Goal: Task Accomplishment & Management: Manage account settings

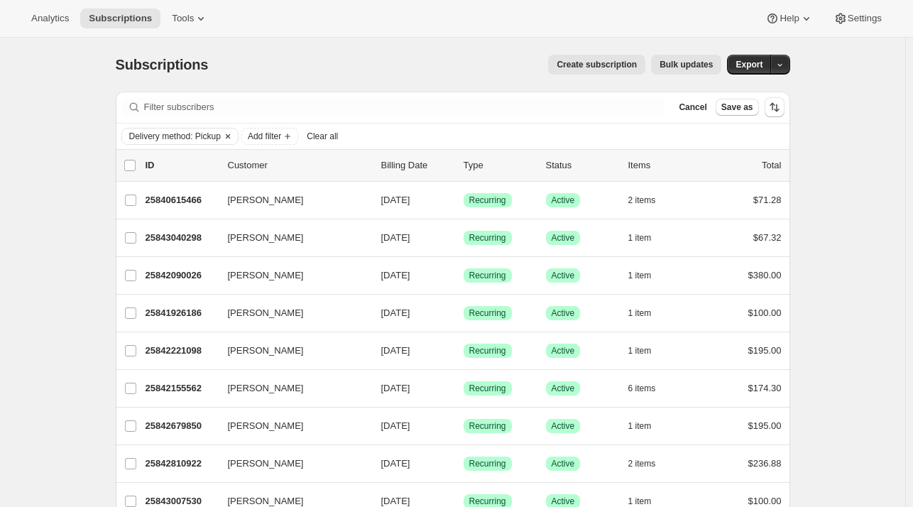
click at [221, 134] on span "Delivery method: Pickup" at bounding box center [175, 136] width 92 height 11
click at [160, 236] on span "Clear" at bounding box center [162, 241] width 22 height 14
checkbox input "false"
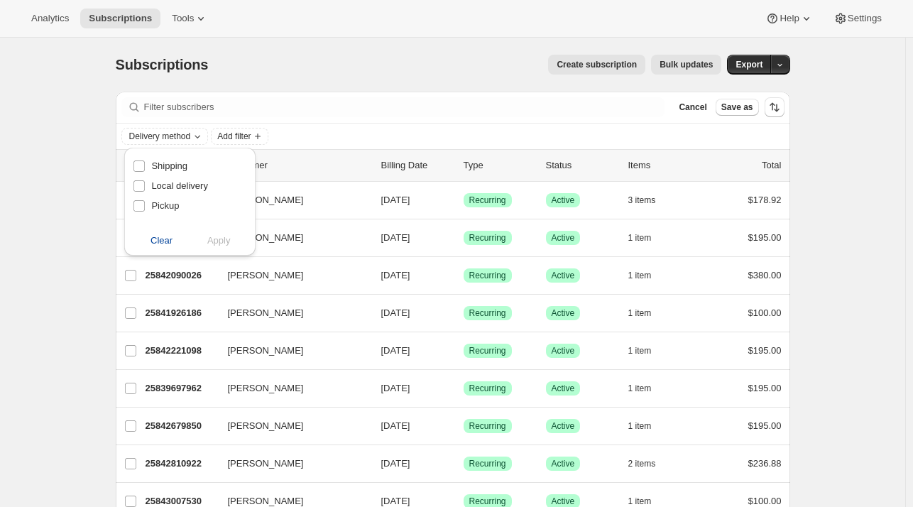
drag, startPoint x: 693, startPoint y: 55, endPoint x: 354, endPoint y: 67, distance: 339.6
click at [354, 67] on div "Create subscription Bulk updates" at bounding box center [473, 65] width 496 height 20
click at [151, 134] on span "Add filter" at bounding box center [144, 136] width 33 height 11
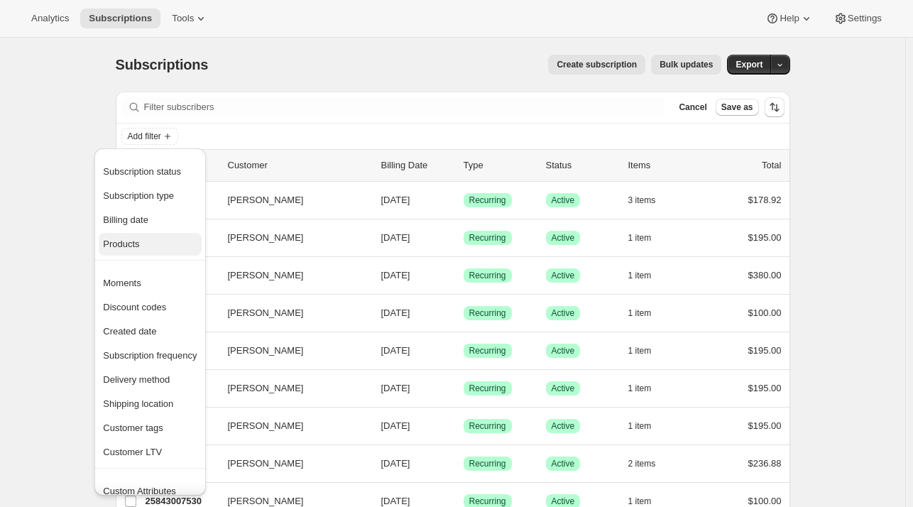
click at [148, 244] on span "Products" at bounding box center [150, 244] width 94 height 14
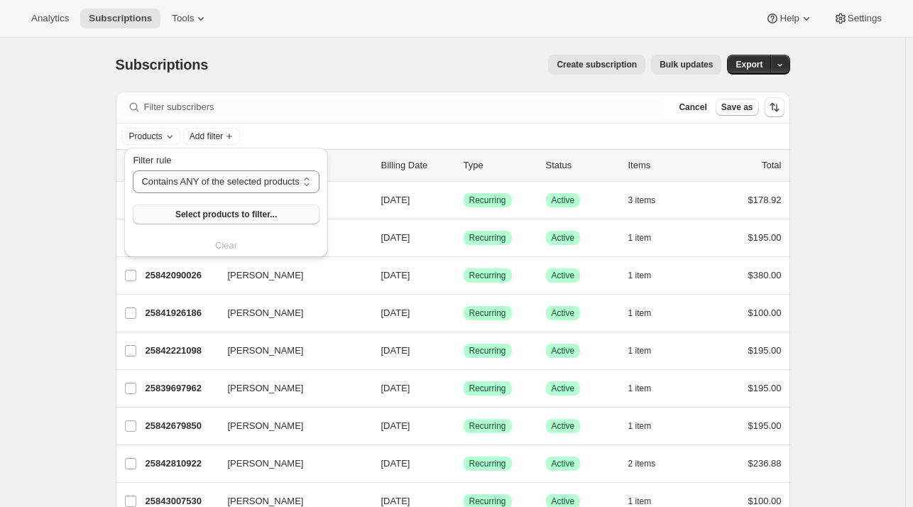
click at [275, 217] on button "Select products to filter..." at bounding box center [226, 214] width 186 height 20
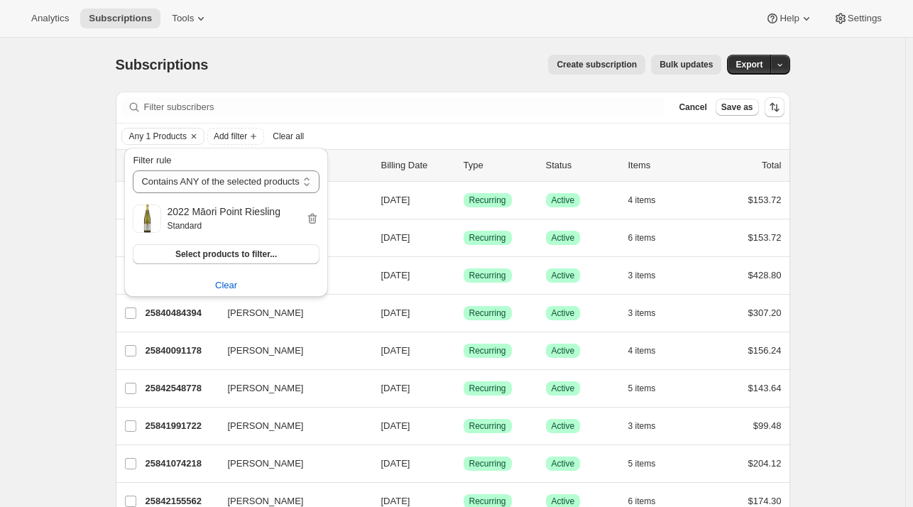
click at [860, 268] on div "Subscriptions. This page is ready Subscriptions Create subscription Bulk update…" at bounding box center [452, 337] width 905 height 599
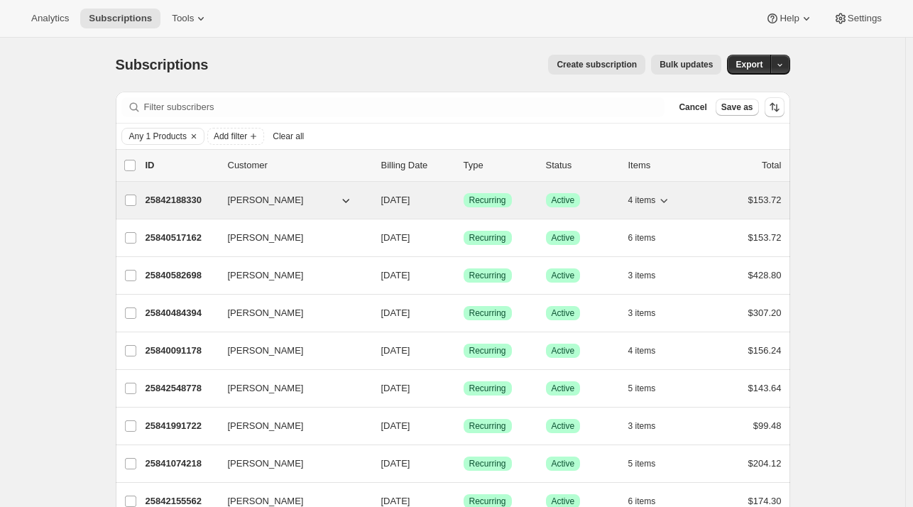
scroll to position [139, 0]
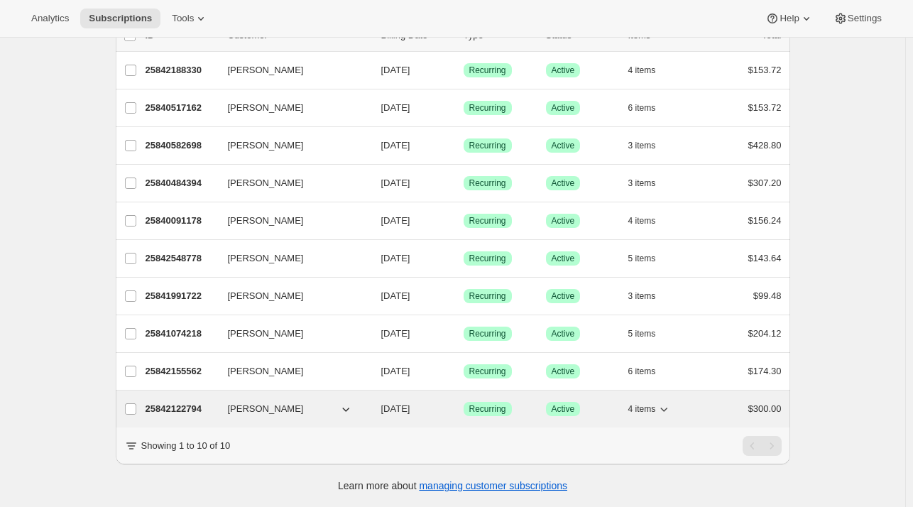
click at [255, 402] on span "[PERSON_NAME]" at bounding box center [266, 409] width 76 height 14
click at [190, 402] on p "25842122794" at bounding box center [181, 409] width 71 height 14
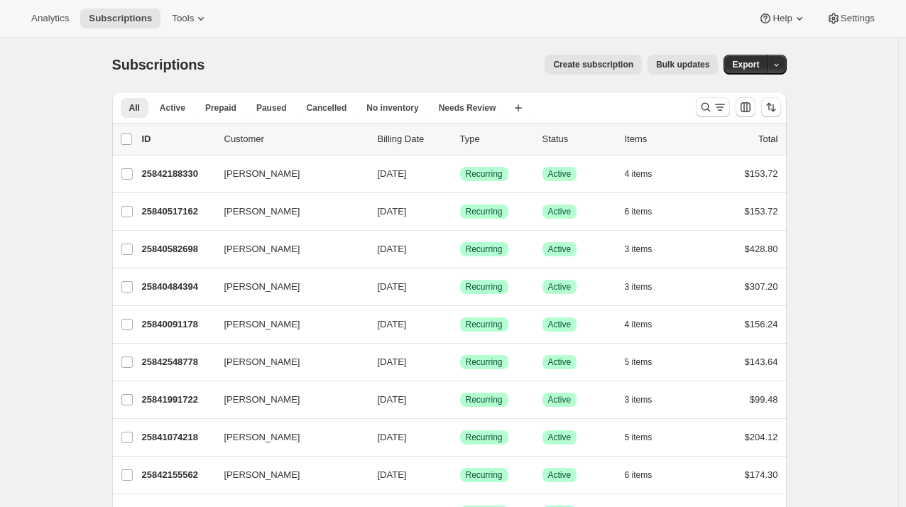
scroll to position [113, 0]
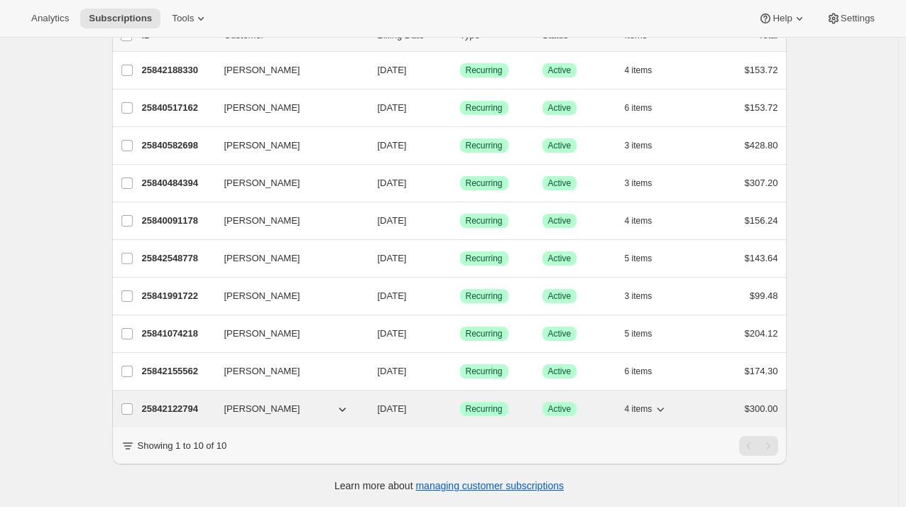
click at [342, 402] on icon "button" at bounding box center [342, 409] width 14 height 14
drag, startPoint x: 342, startPoint y: 398, endPoint x: 172, endPoint y: 401, distance: 169.7
click at [172, 401] on div "25842122794 Mike Bylsma 02/01/2026 Success Recurring Success Active 4 items $30…" at bounding box center [460, 409] width 636 height 20
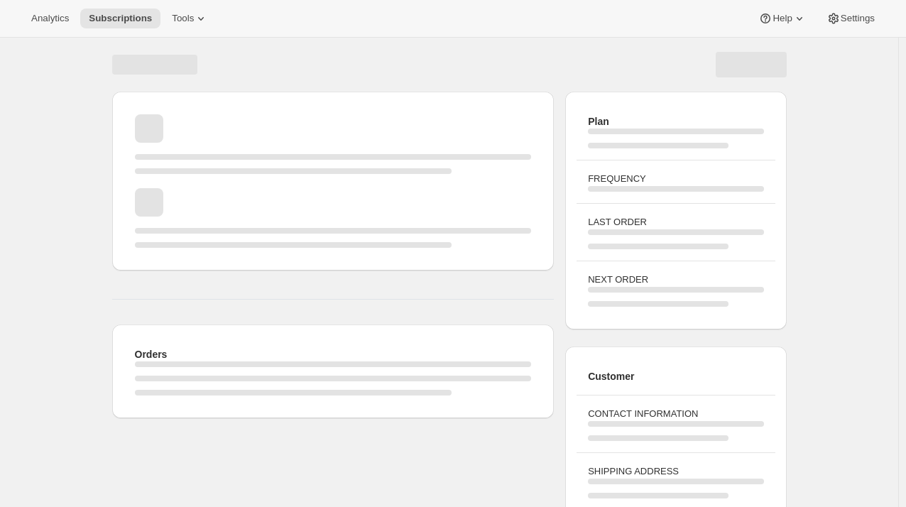
click at [172, 401] on div "Orders" at bounding box center [334, 371] width 420 height 71
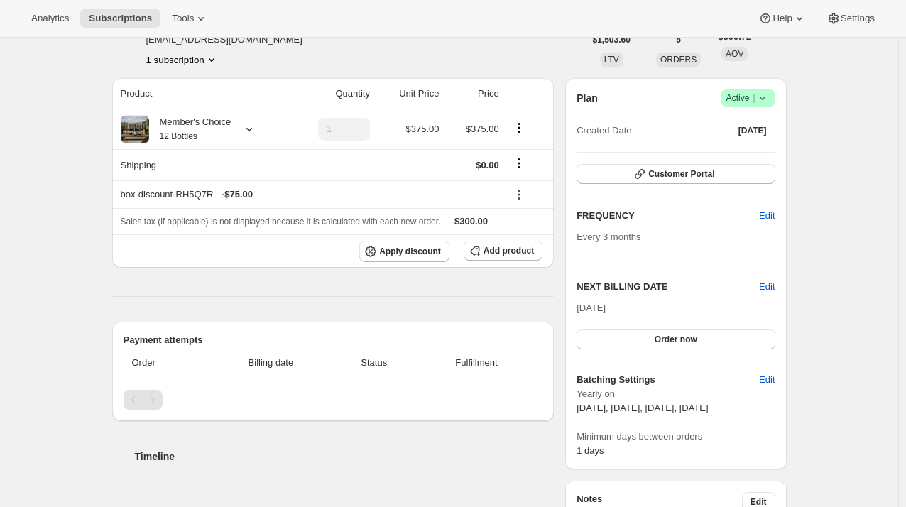
scroll to position [88, 0]
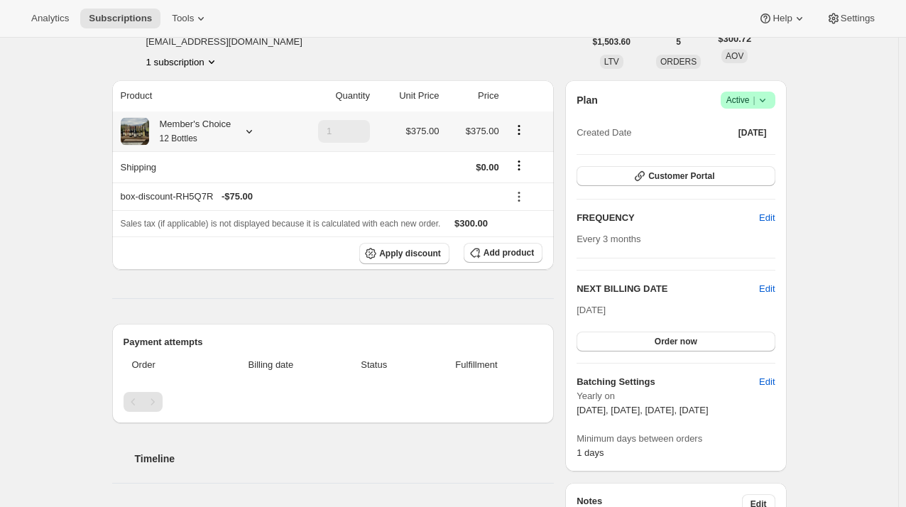
click at [250, 131] on icon at bounding box center [249, 131] width 14 height 14
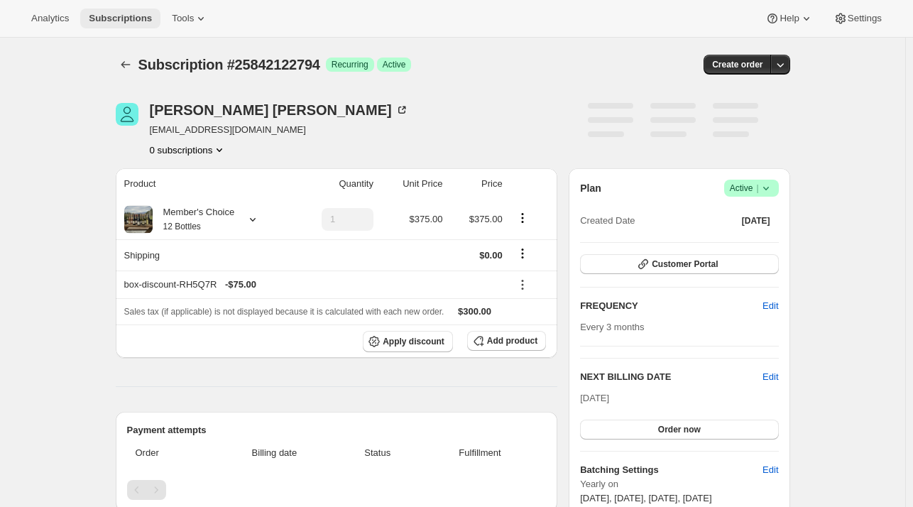
click at [117, 21] on span "Subscriptions" at bounding box center [120, 18] width 63 height 11
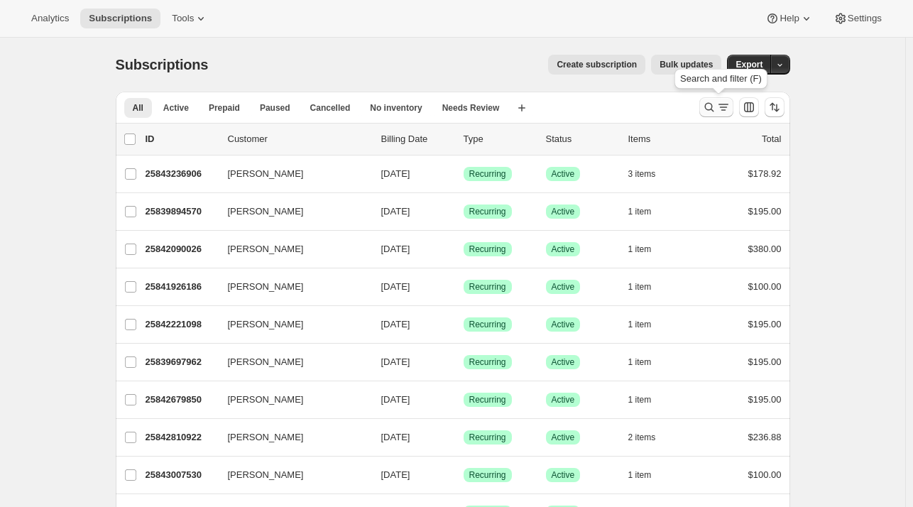
click at [712, 100] on button "Search and filter results" at bounding box center [716, 107] width 34 height 20
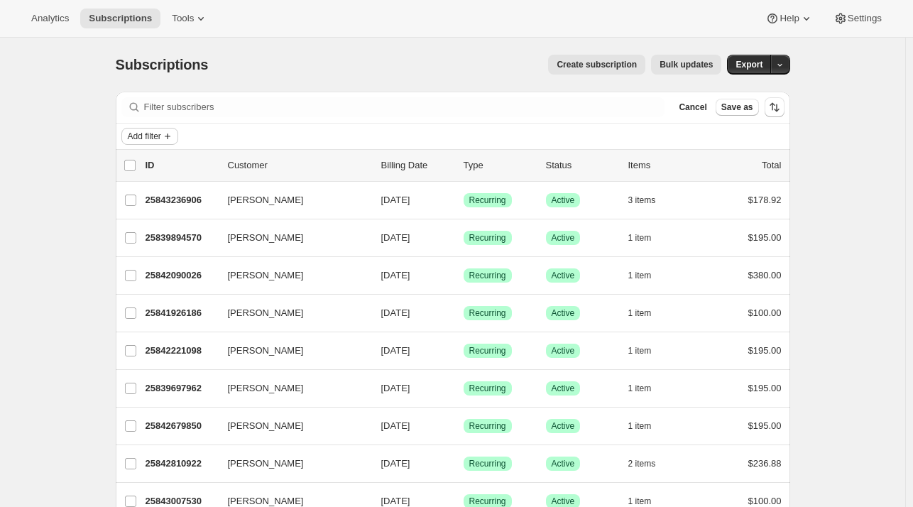
click at [144, 133] on span "Add filter" at bounding box center [144, 136] width 33 height 11
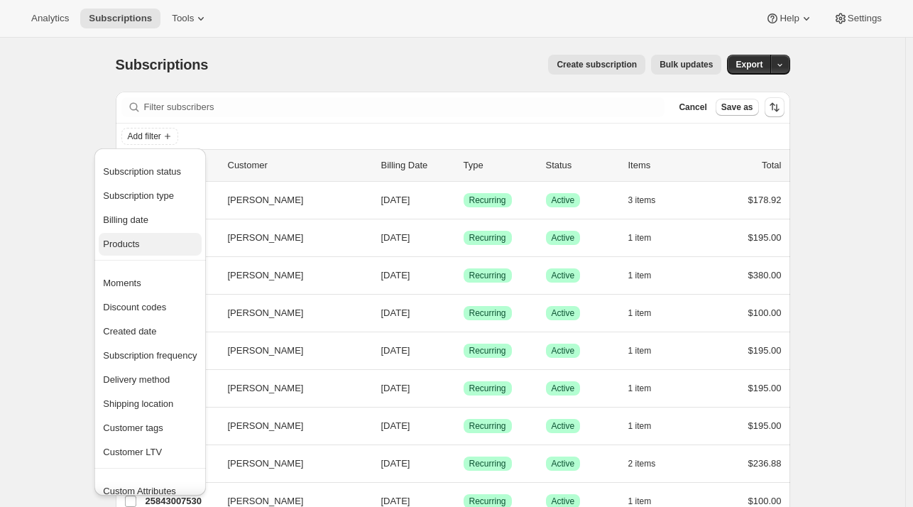
click at [144, 238] on span "Products" at bounding box center [150, 244] width 94 height 14
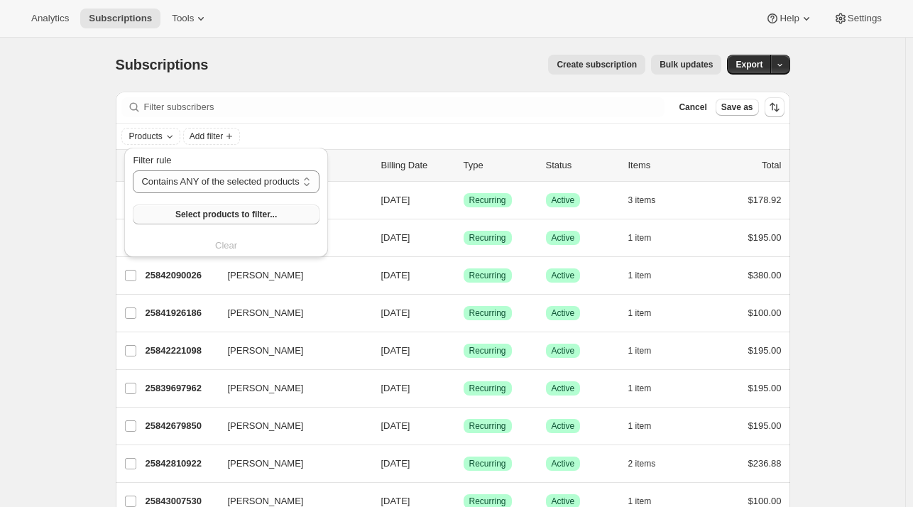
click at [187, 222] on button "Select products to filter..." at bounding box center [226, 214] width 186 height 20
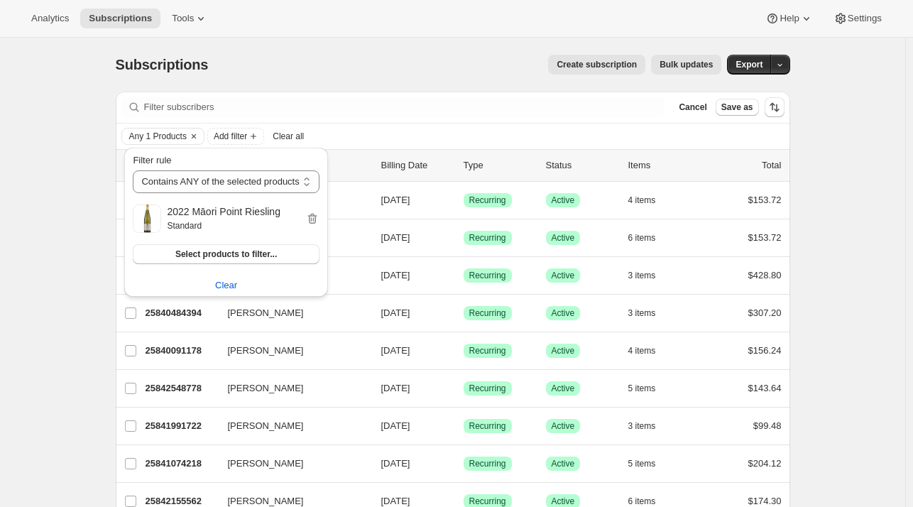
scroll to position [139, 0]
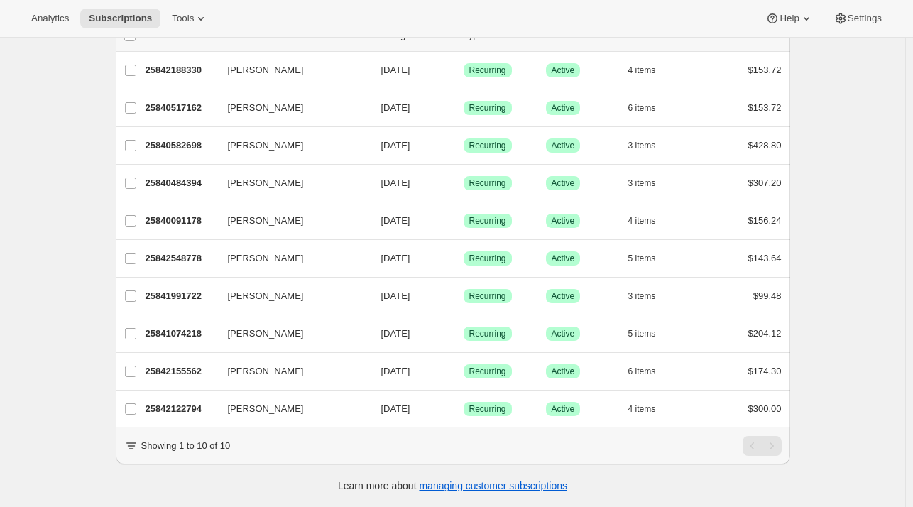
drag, startPoint x: 194, startPoint y: 361, endPoint x: 56, endPoint y: 279, distance: 160.1
click at [56, 279] on div "Subscriptions. This page is ready Subscriptions Create subscription Bulk update…" at bounding box center [452, 207] width 905 height 599
drag, startPoint x: 182, startPoint y: 363, endPoint x: 80, endPoint y: 344, distance: 103.9
click at [80, 344] on div "Subscriptions. This page is ready Subscriptions Create subscription Bulk update…" at bounding box center [452, 207] width 905 height 599
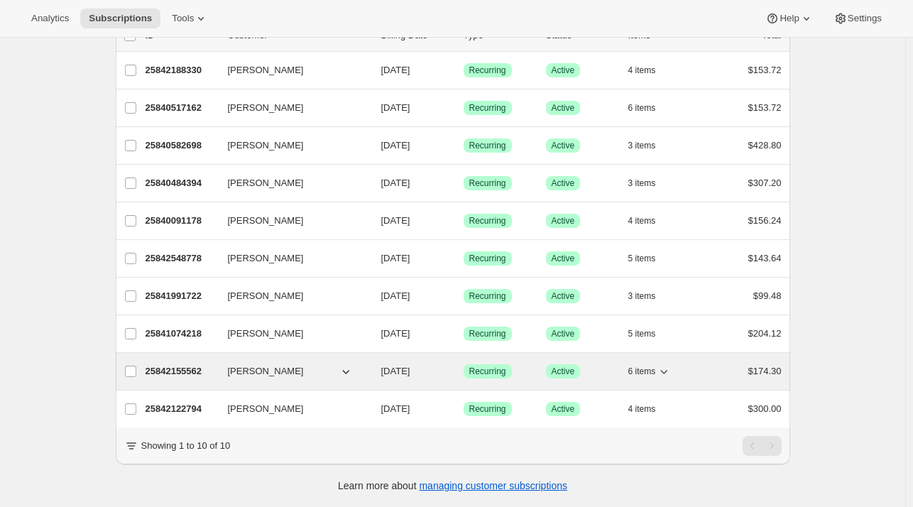
click at [181, 364] on p "25842155562" at bounding box center [181, 371] width 71 height 14
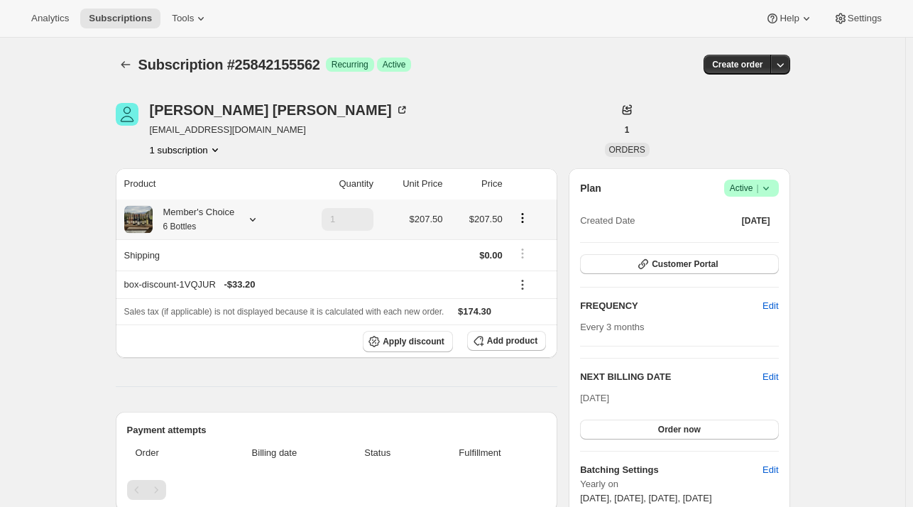
click at [251, 223] on icon at bounding box center [253, 219] width 14 height 14
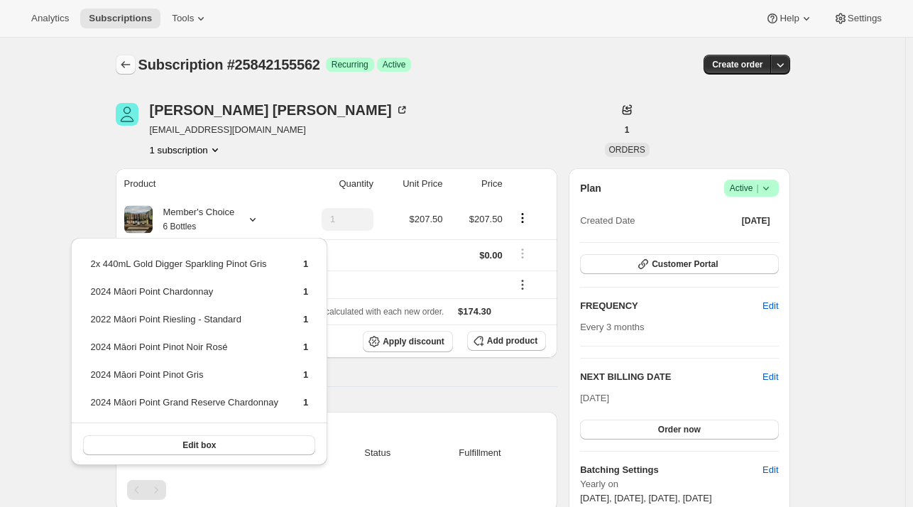
click at [127, 62] on icon "Subscriptions" at bounding box center [125, 64] width 9 height 7
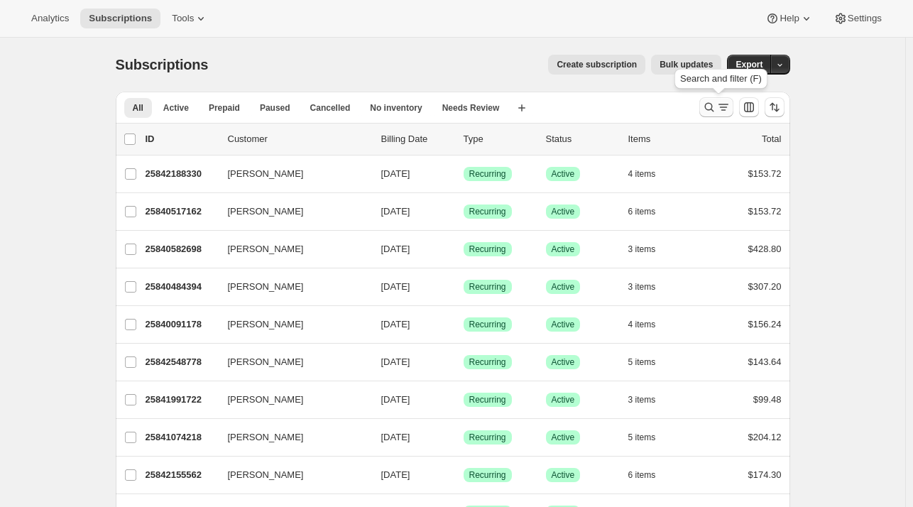
click at [716, 108] on icon "Search and filter results" at bounding box center [709, 107] width 14 height 14
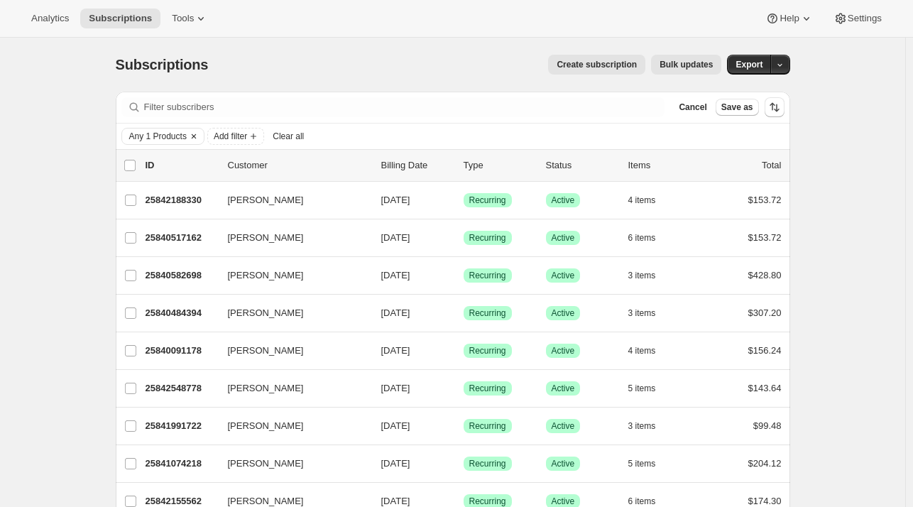
click at [165, 137] on span "Any 1 Products" at bounding box center [158, 136] width 58 height 11
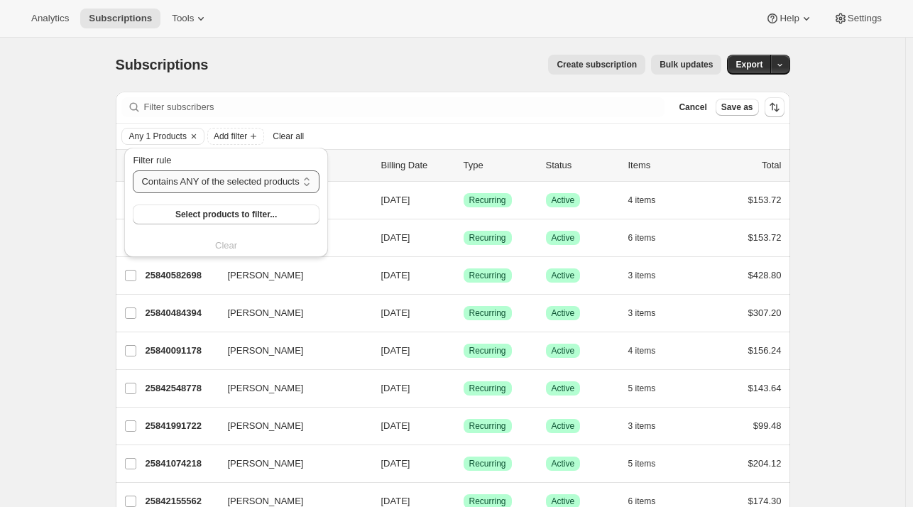
click at [168, 178] on select "Contains ANY of the selected products Contains ALL of the selected products Con…" at bounding box center [226, 181] width 186 height 23
click at [168, 214] on button "Select products to filter..." at bounding box center [226, 214] width 186 height 20
click at [851, 278] on div "Subscriptions. This page is ready Subscriptions Create subscription Bulk update…" at bounding box center [452, 337] width 905 height 599
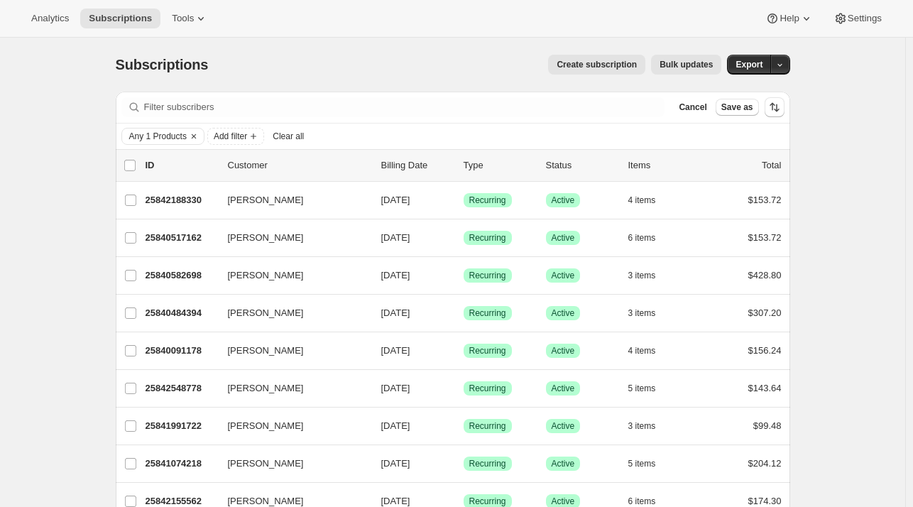
scroll to position [139, 0]
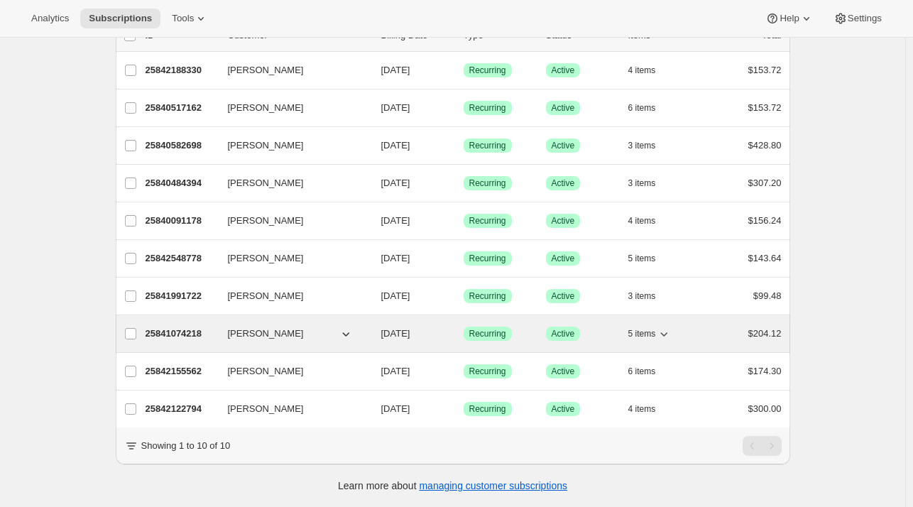
click at [347, 327] on icon "button" at bounding box center [346, 334] width 14 height 14
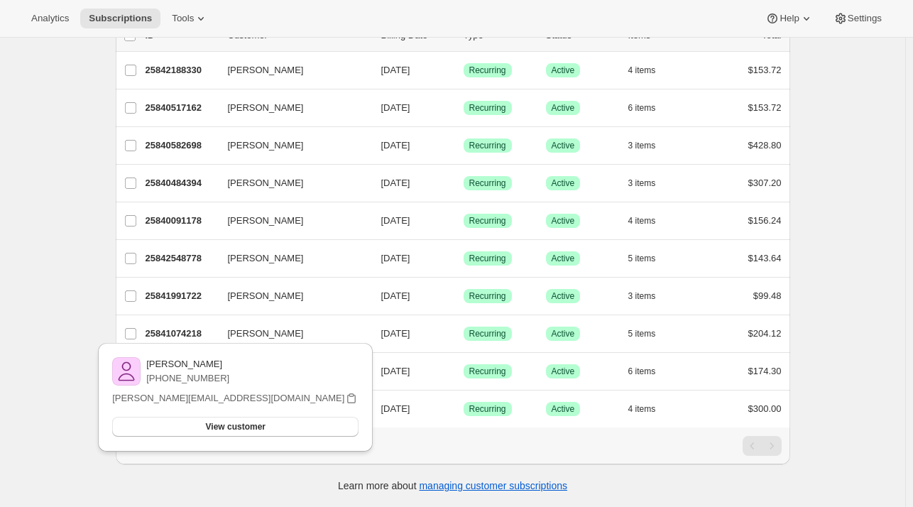
drag, startPoint x: 249, startPoint y: 325, endPoint x: 836, endPoint y: 216, distance: 597.2
click at [836, 216] on div "Subscriptions. This page is ready Subscriptions Create subscription Bulk update…" at bounding box center [452, 207] width 905 height 599
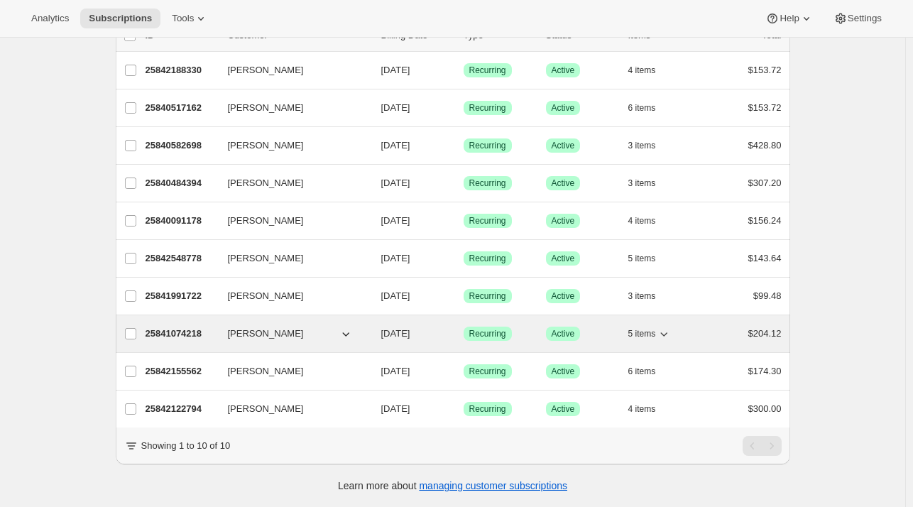
click at [671, 327] on icon "button" at bounding box center [664, 334] width 14 height 14
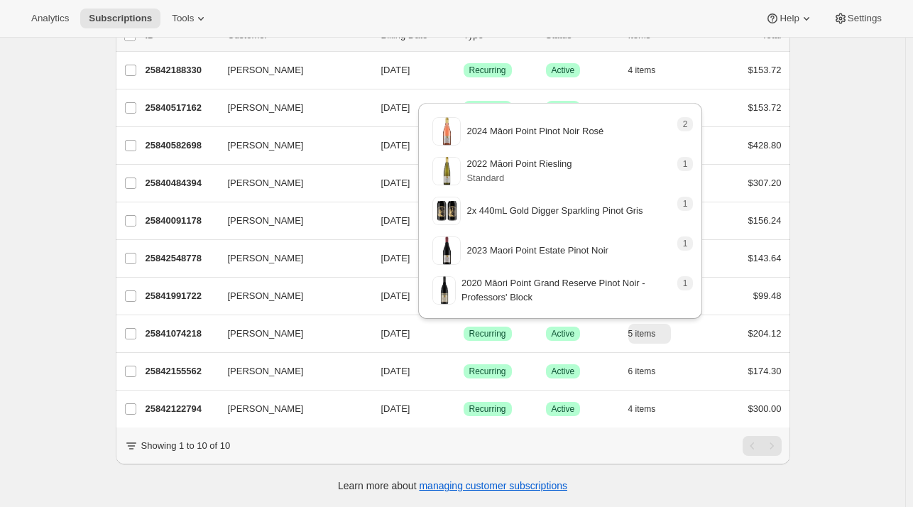
click at [846, 274] on div "Subscriptions. This page is ready Subscriptions Create subscription Bulk update…" at bounding box center [452, 207] width 905 height 599
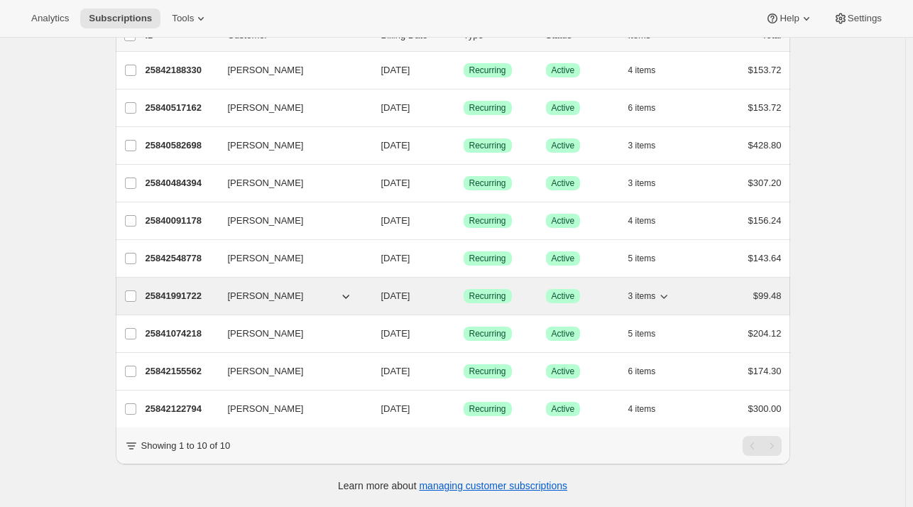
click at [664, 289] on icon "button" at bounding box center [664, 296] width 14 height 14
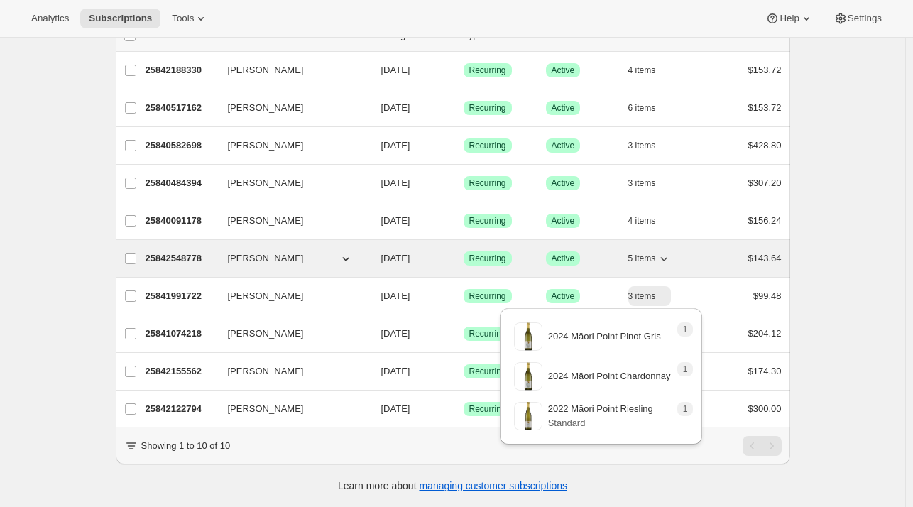
click at [670, 253] on icon "button" at bounding box center [664, 258] width 14 height 14
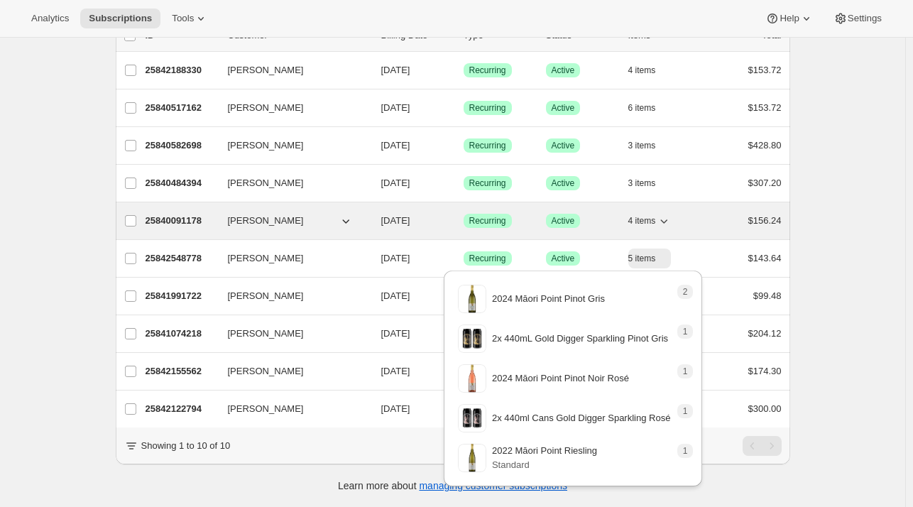
click at [670, 214] on icon "button" at bounding box center [664, 221] width 14 height 14
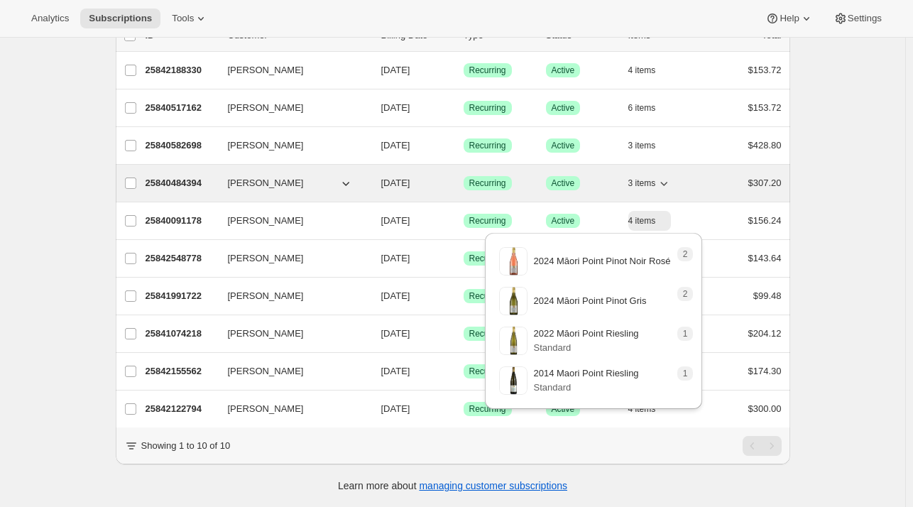
click at [668, 176] on icon "button" at bounding box center [664, 183] width 14 height 14
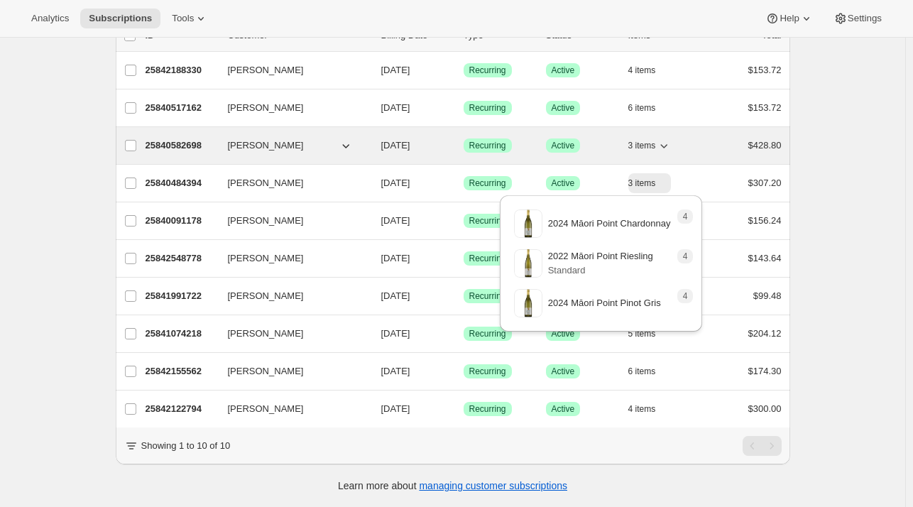
click at [665, 138] on icon "button" at bounding box center [664, 145] width 14 height 14
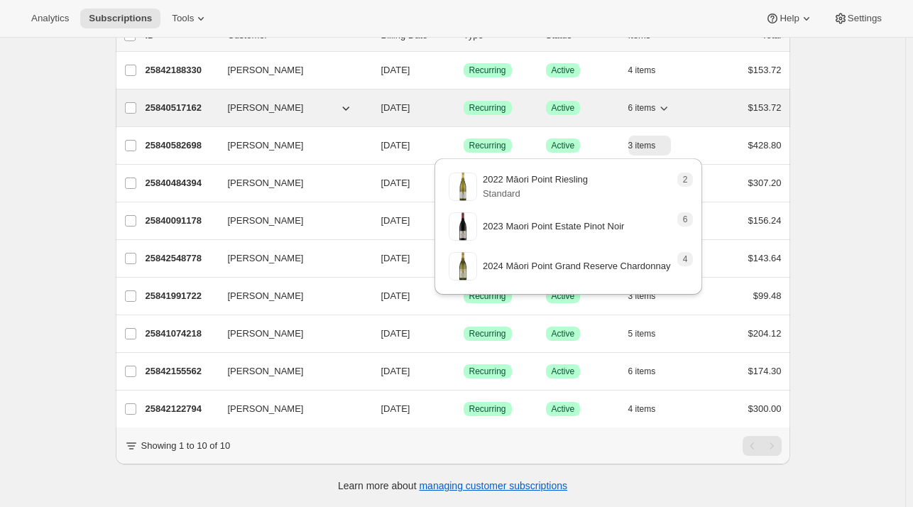
click at [667, 101] on icon "button" at bounding box center [664, 108] width 14 height 14
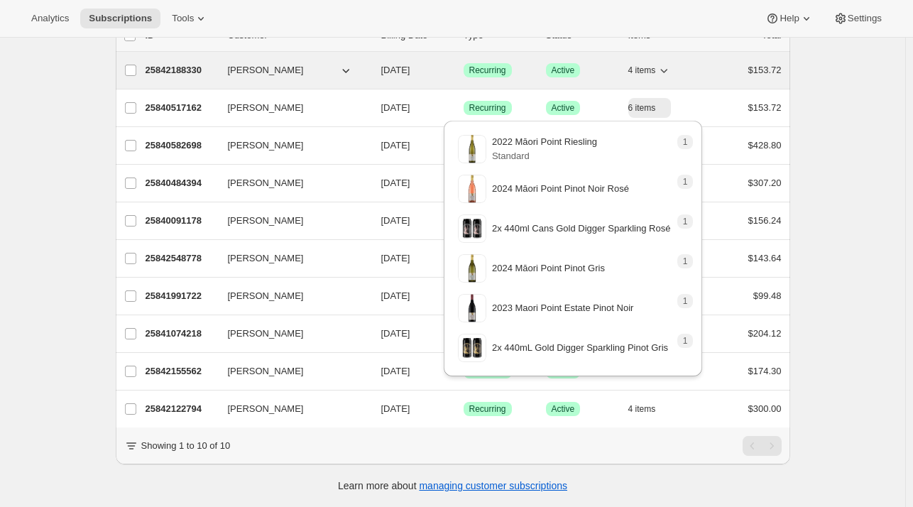
click at [671, 63] on icon "button" at bounding box center [664, 70] width 14 height 14
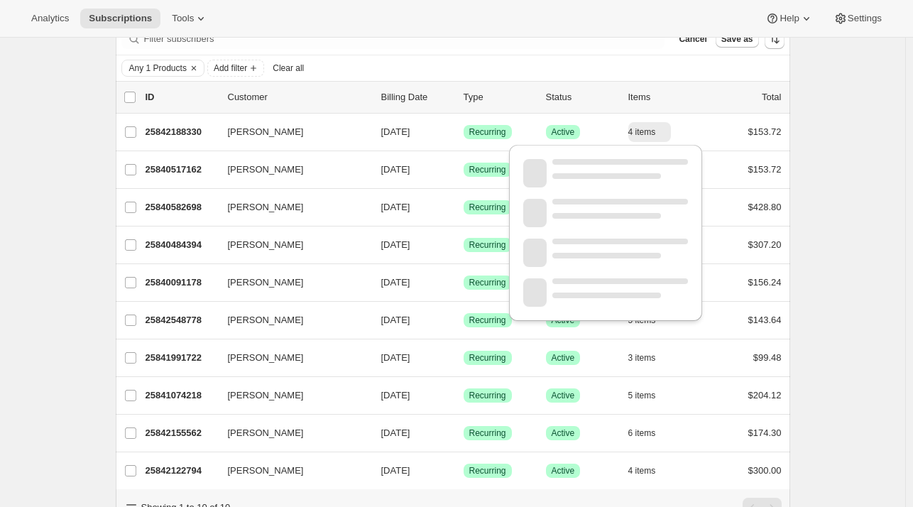
scroll to position [65, 0]
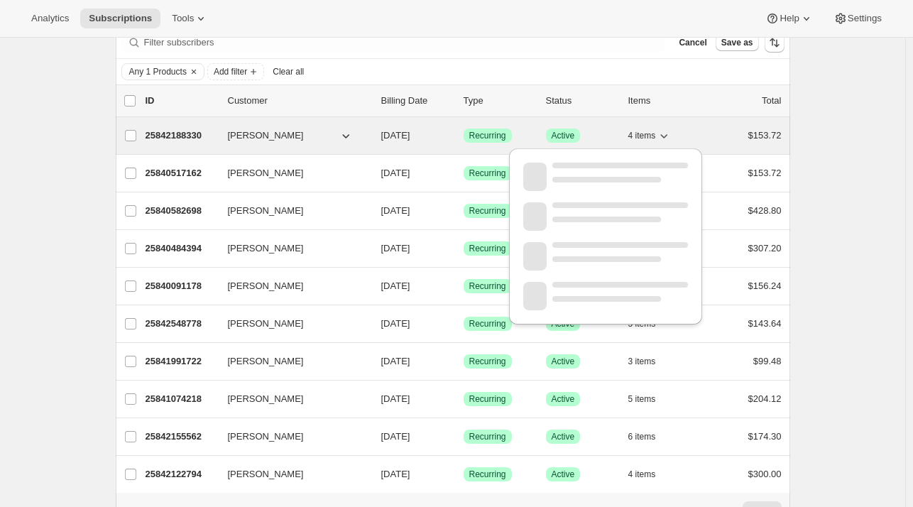
click at [662, 133] on icon "button" at bounding box center [664, 136] width 14 height 14
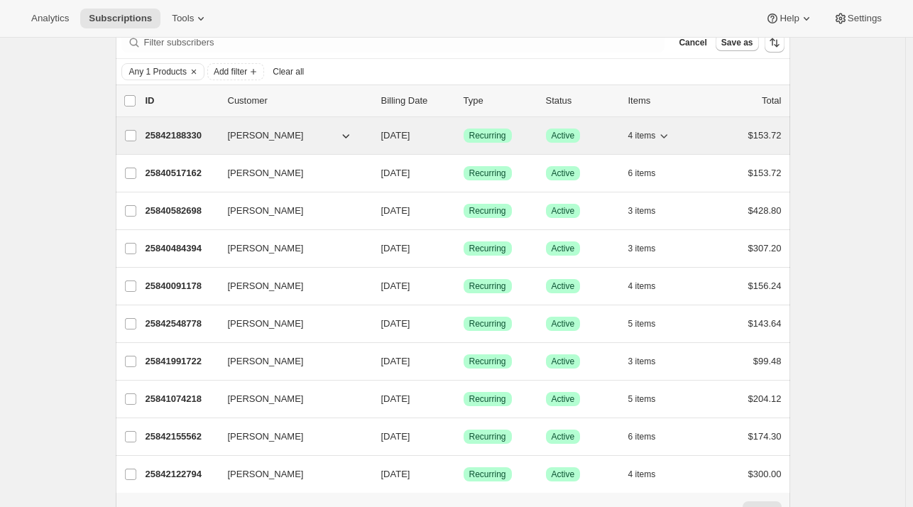
click at [662, 133] on icon "button" at bounding box center [664, 136] width 14 height 14
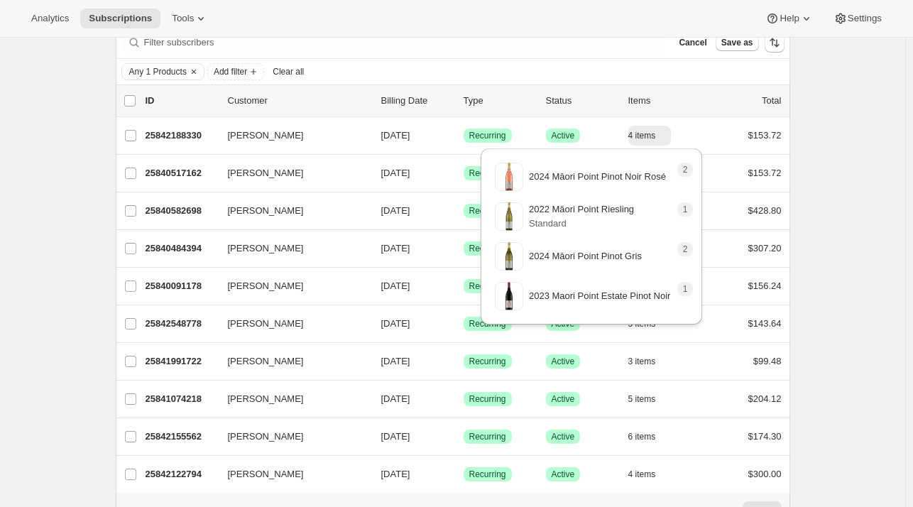
click at [846, 192] on div "Subscriptions. This page is ready Subscriptions Create subscription Bulk update…" at bounding box center [452, 272] width 905 height 599
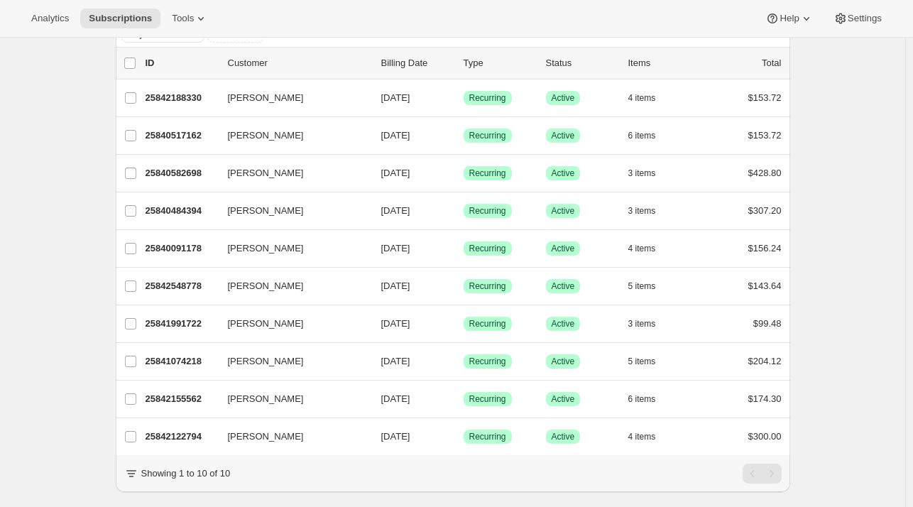
scroll to position [119, 0]
